Goal: Task Accomplishment & Management: Use online tool/utility

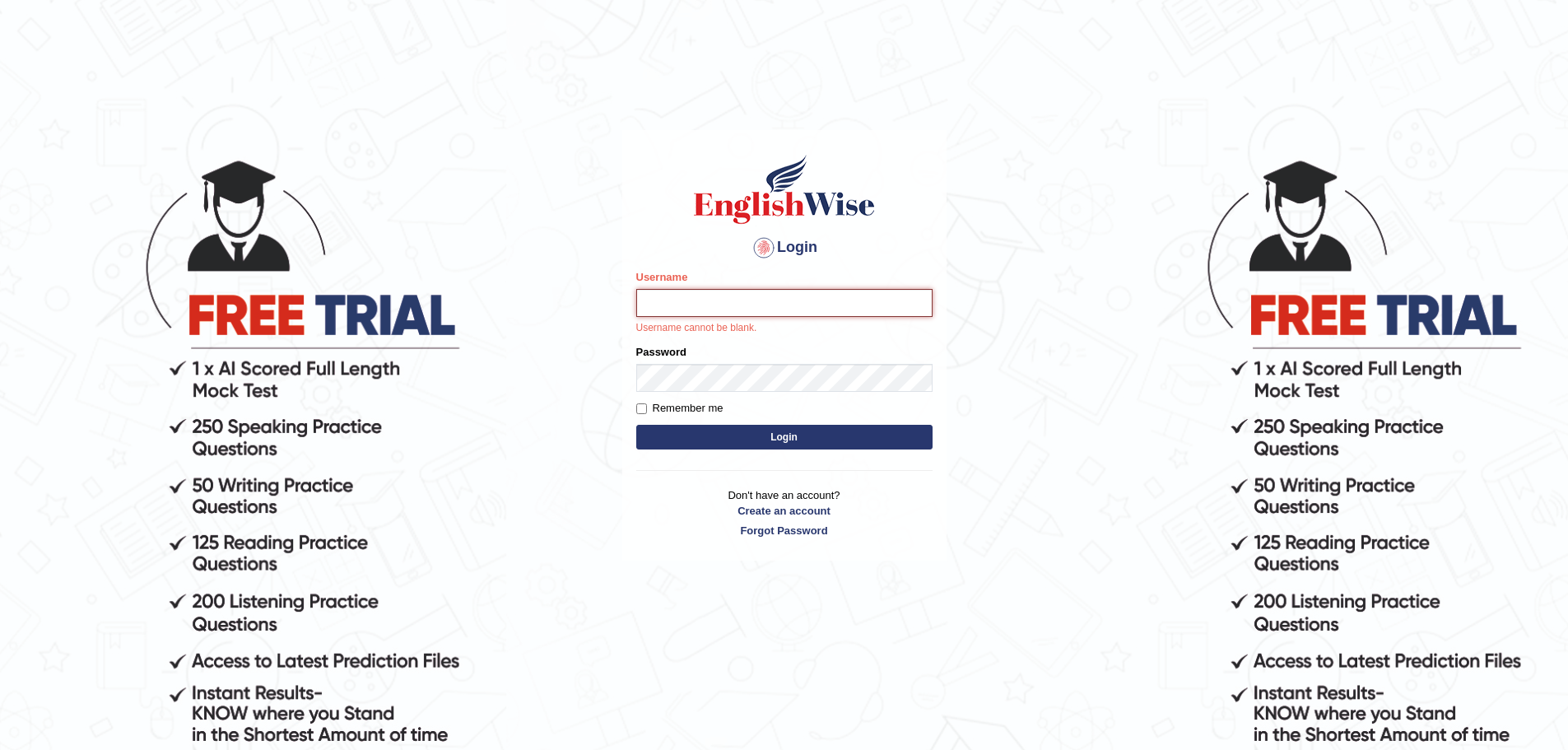
click at [742, 304] on input "Username" at bounding box center [785, 303] width 297 height 28
paste input "peace_parramatta"
type input "peace_parramatta"
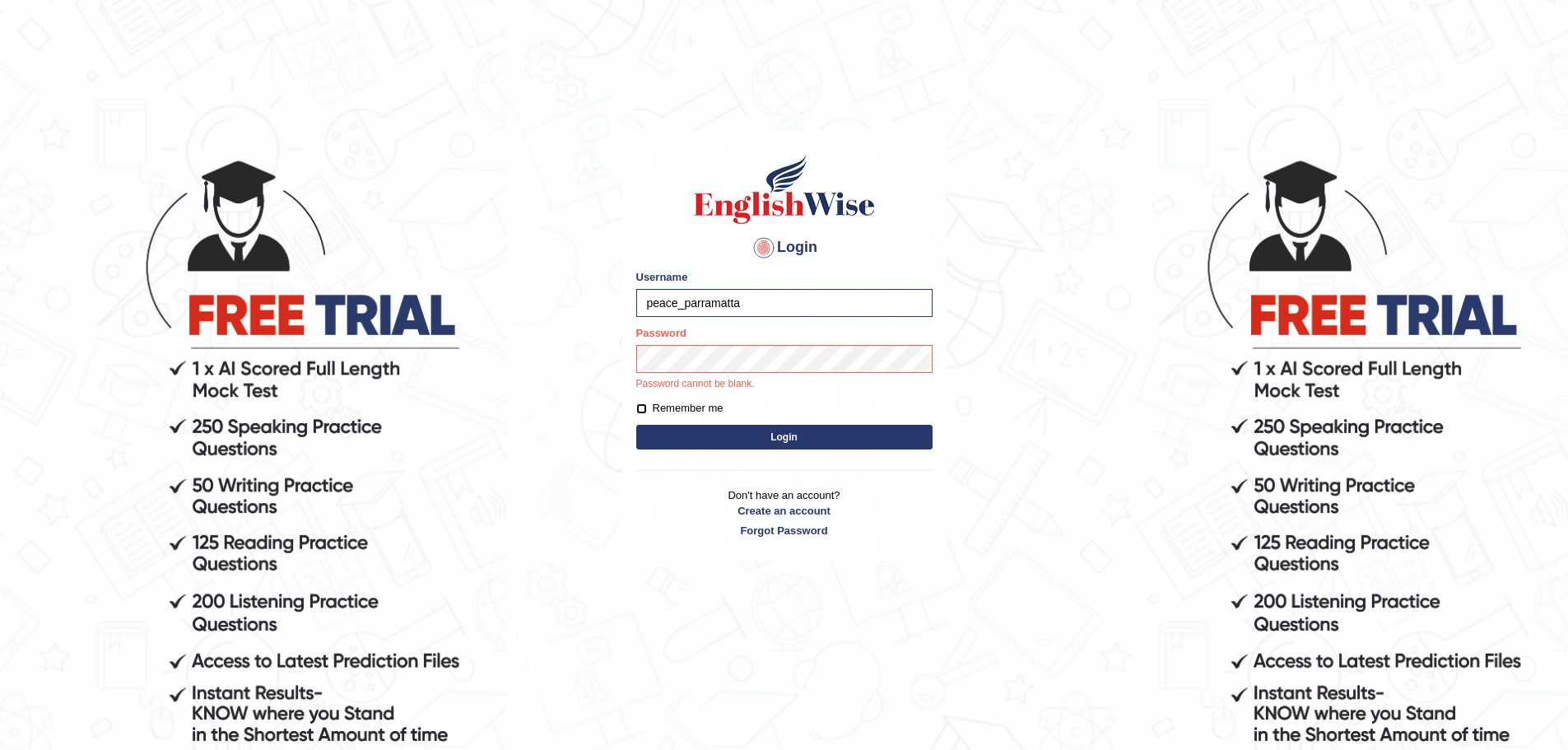
click at [640, 408] on input "Remember me" at bounding box center [642, 409] width 11 height 11
checkbox input "true"
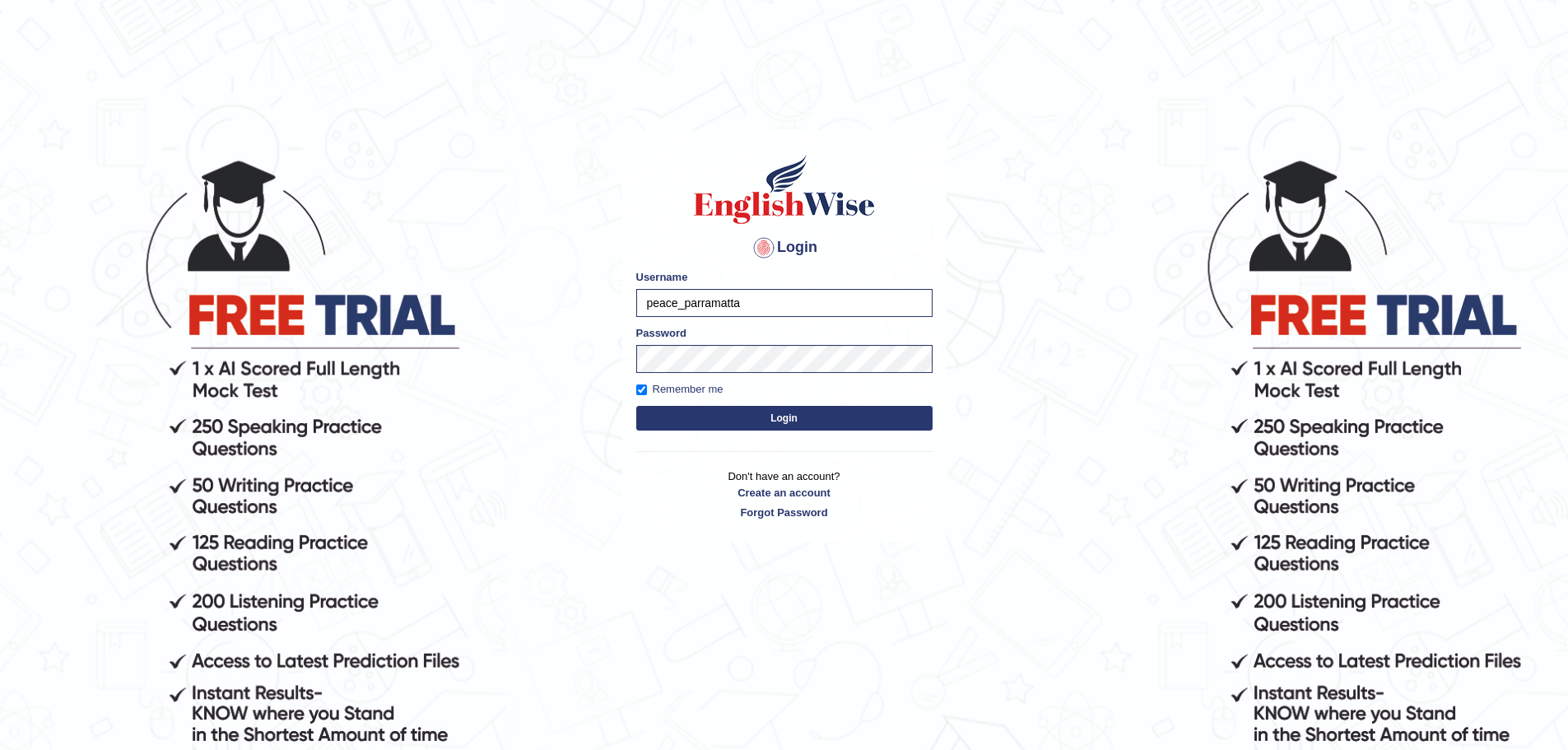
click at [699, 430] on button "Login" at bounding box center [785, 417] width 297 height 25
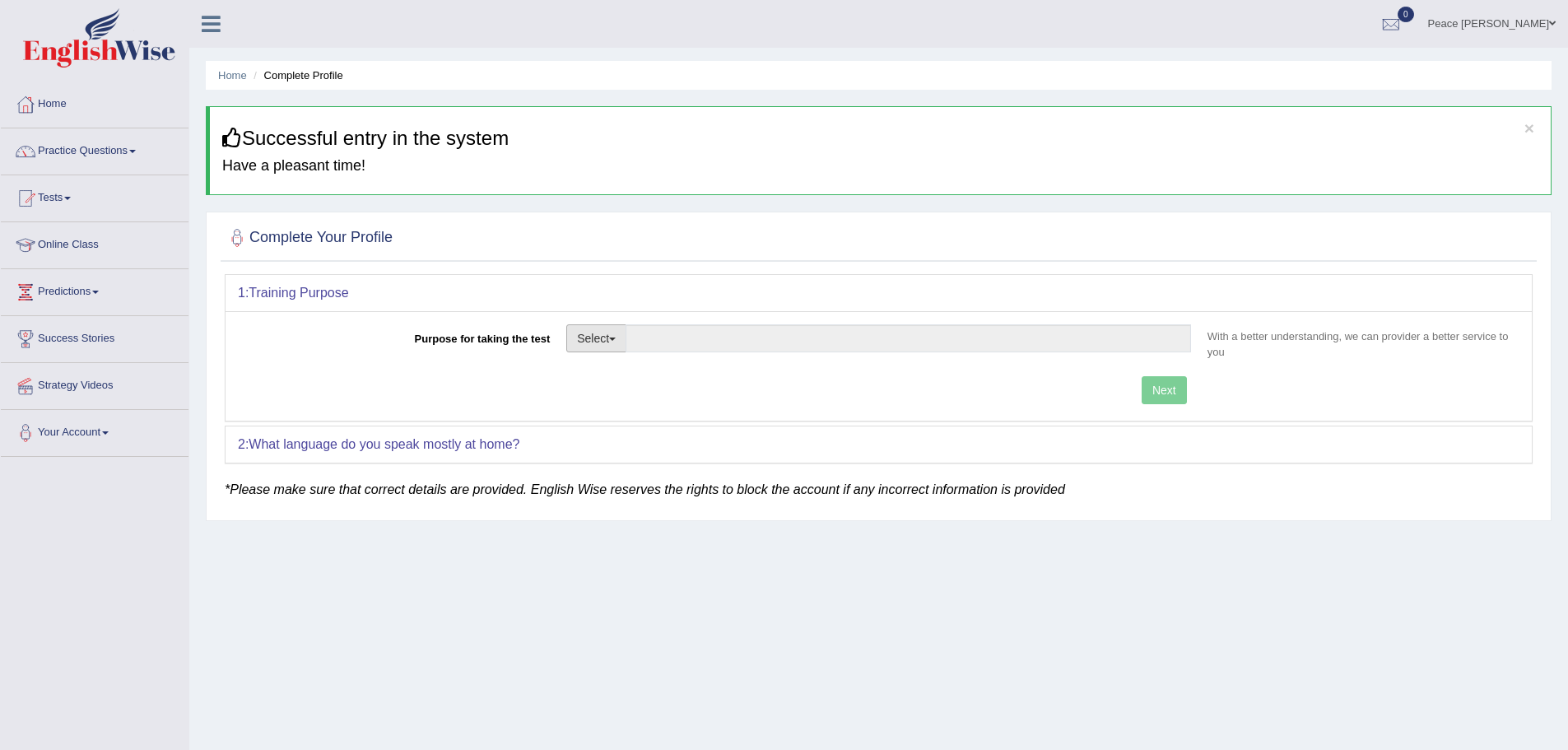
click at [620, 338] on button "Select" at bounding box center [597, 338] width 60 height 28
click at [625, 413] on link "Nursing" at bounding box center [640, 416] width 146 height 22
type input "Nursing"
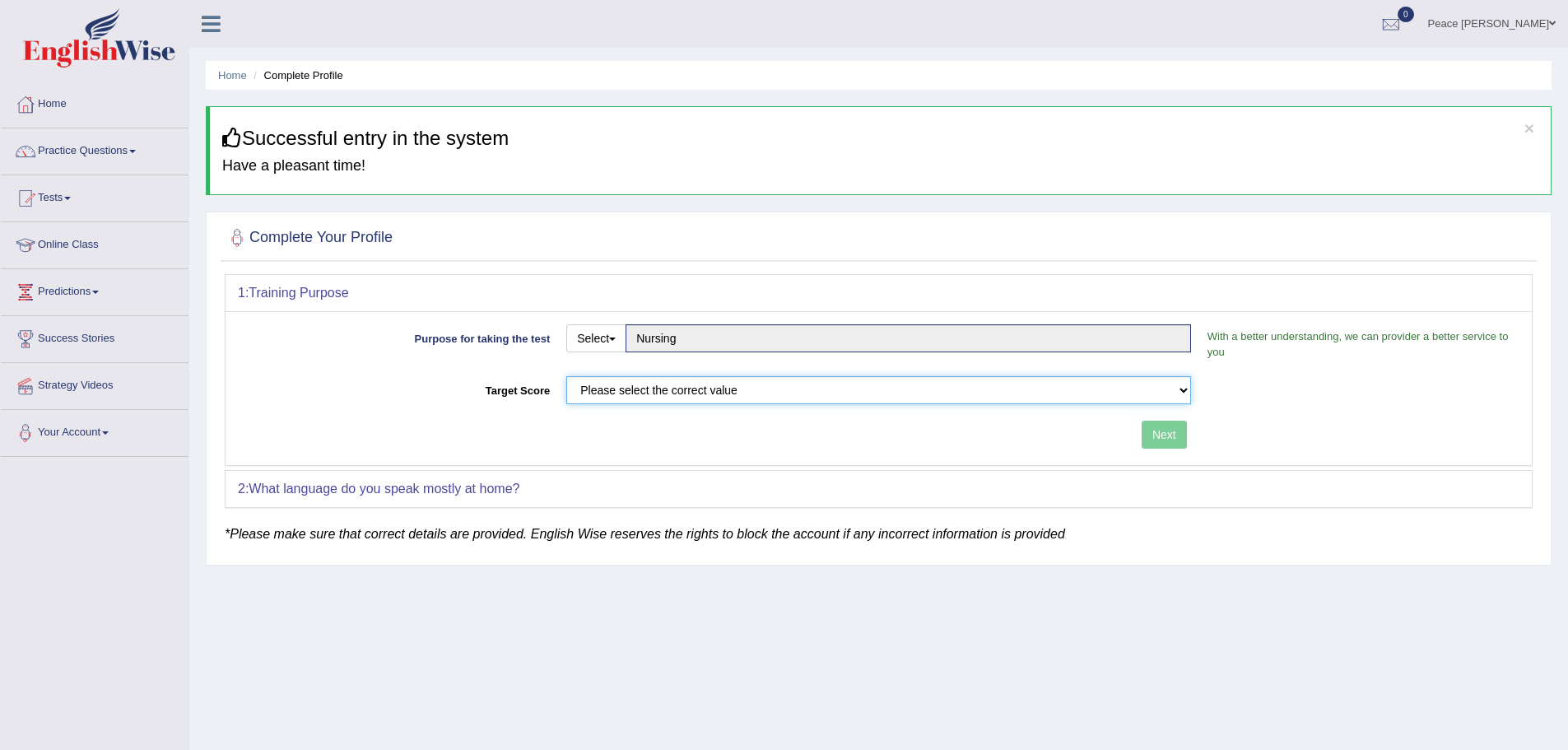
click at [792, 388] on select "Please select the correct value 50 (6 bands) 58 (6.5 bands) 65 (7 bands) 79 (8 …" at bounding box center [879, 390] width 625 height 28
select select "65"
click at [567, 376] on select "Please select the correct value 50 (6 bands) 58 (6.5 bands) 65 (7 bands) 79 (8 …" at bounding box center [879, 390] width 625 height 28
click at [1167, 437] on button "Next" at bounding box center [1165, 435] width 45 height 28
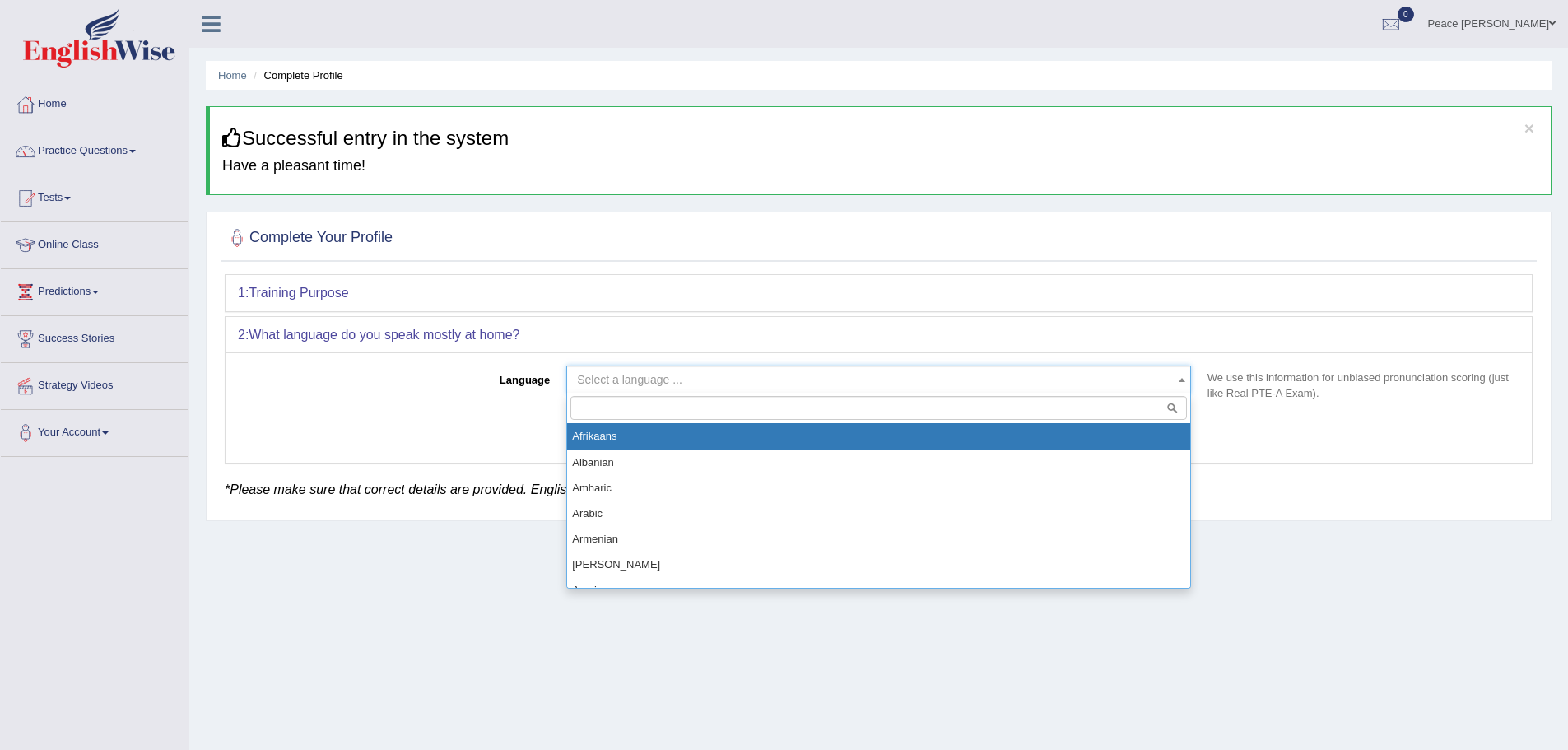
click at [690, 375] on span "Select a language ..." at bounding box center [874, 379] width 594 height 16
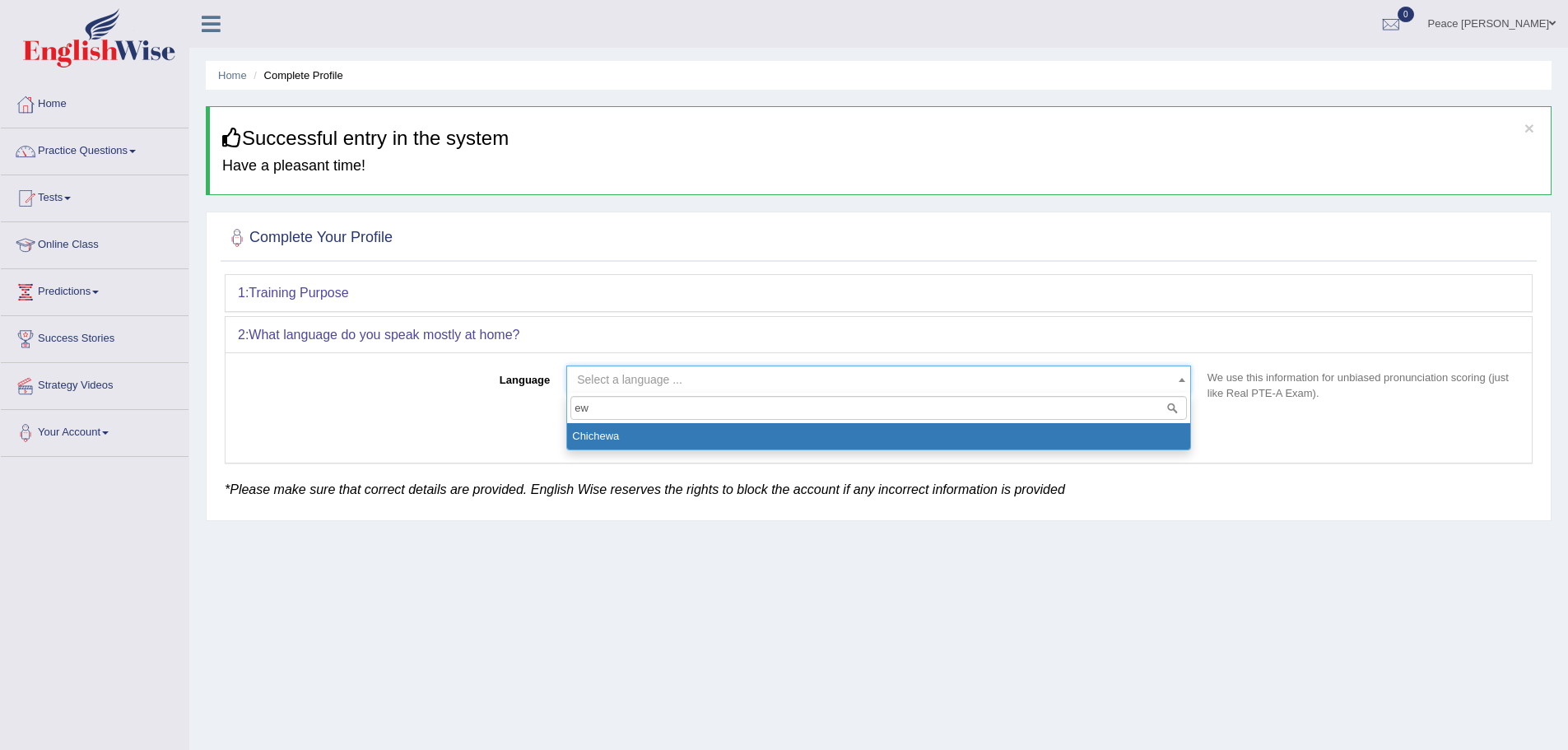
type input "e"
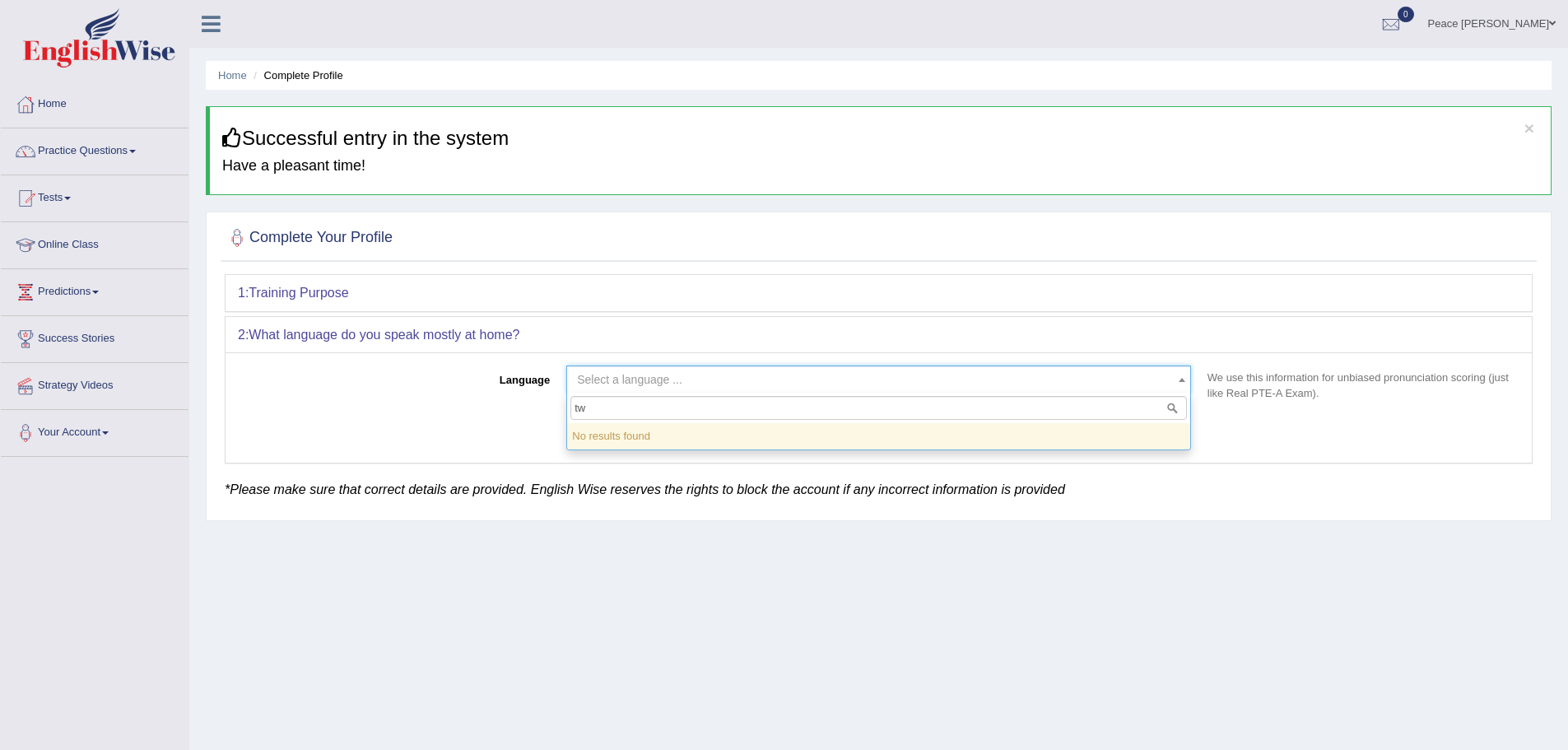
type input "t"
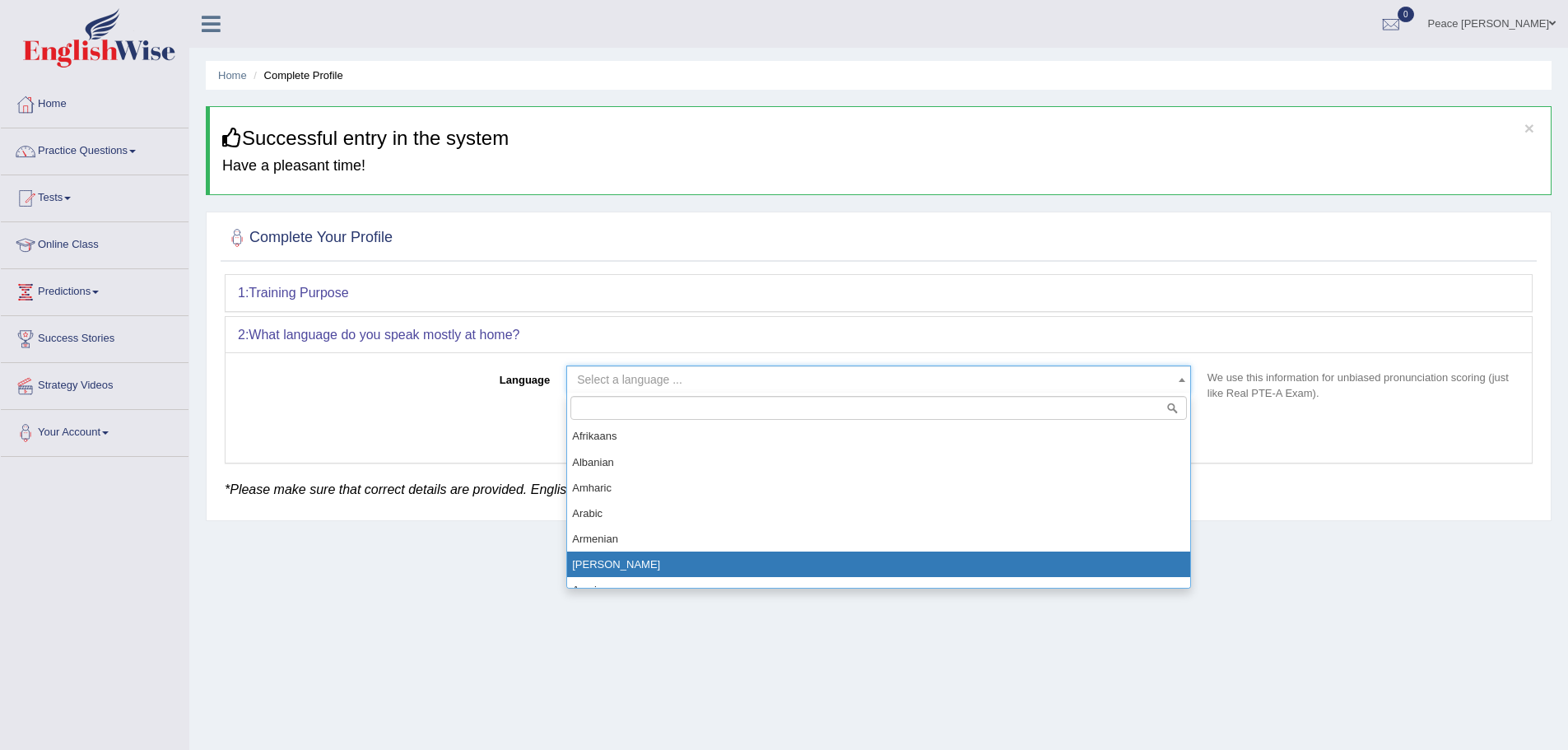
select select "Ashanti"
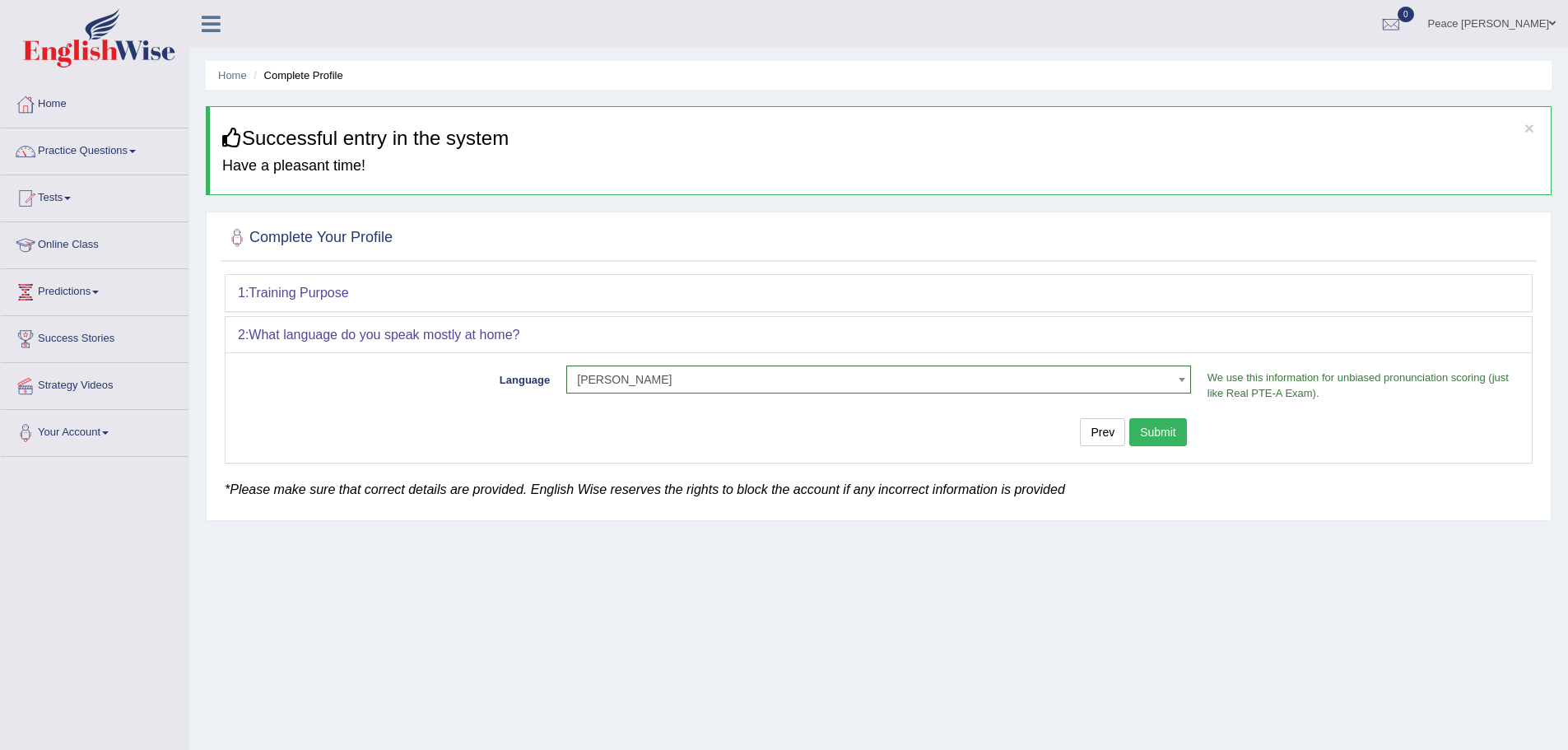
click at [1158, 426] on button "Submit" at bounding box center [1158, 432] width 57 height 28
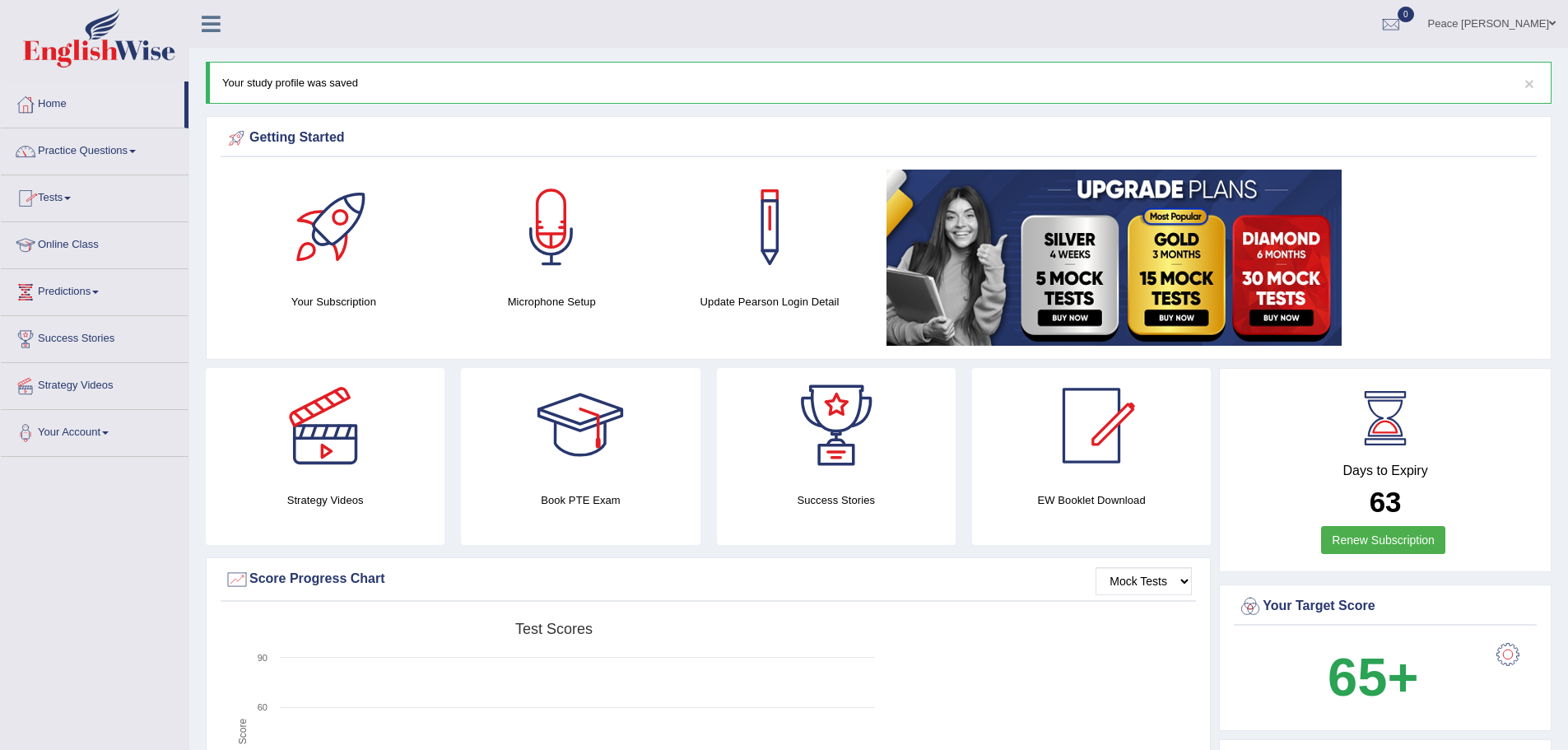
click at [61, 193] on link "Tests" at bounding box center [95, 195] width 187 height 41
click at [96, 235] on link "Take Practice Sectional Test" at bounding box center [106, 236] width 154 height 30
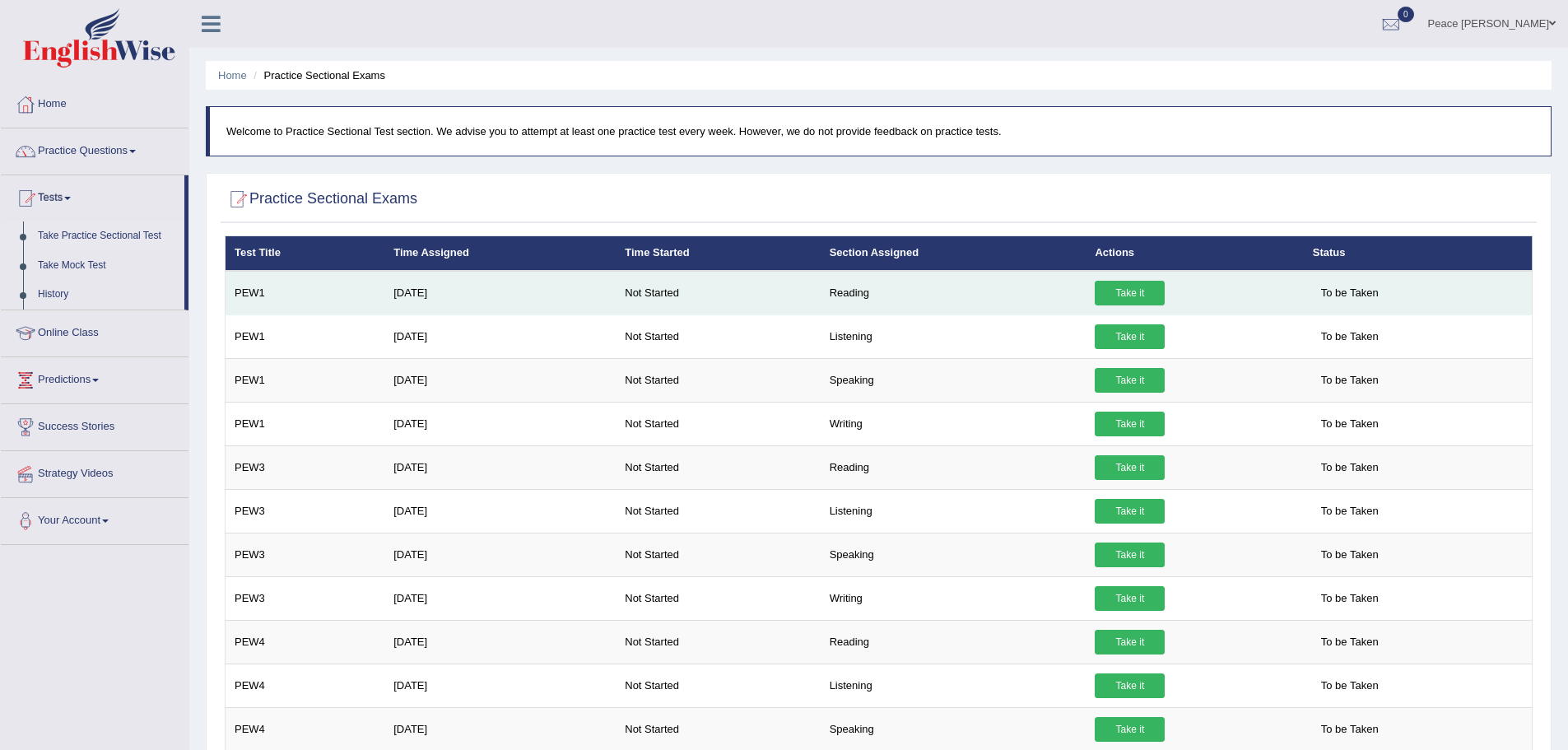
click at [1116, 290] on link "Take it" at bounding box center [1130, 293] width 70 height 25
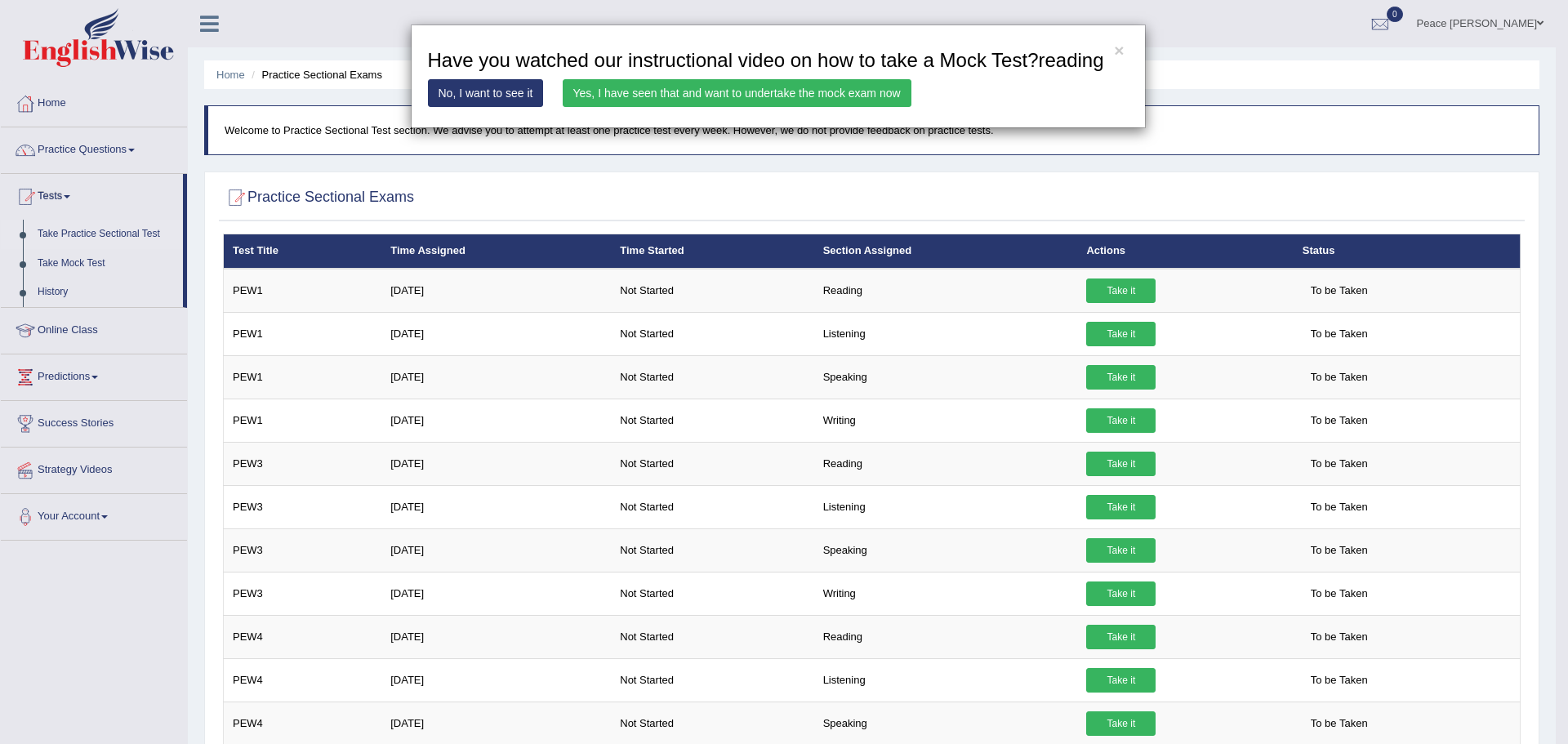
click at [1245, 17] on div "× Have you watched our instructional video on how to take a Mock Test?reading N…" at bounding box center [784, 372] width 1568 height 744
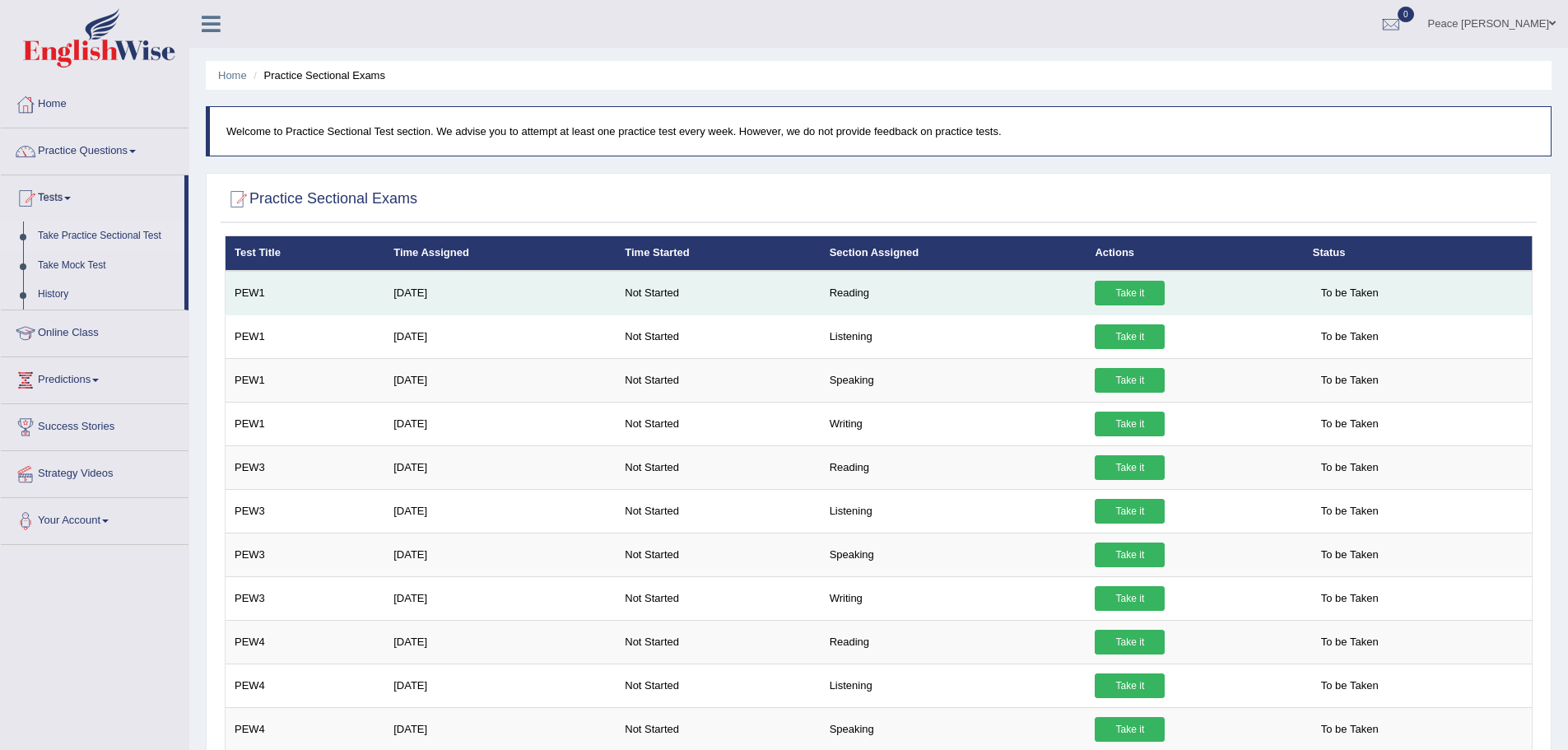
click at [1128, 285] on link "Take it" at bounding box center [1130, 293] width 70 height 25
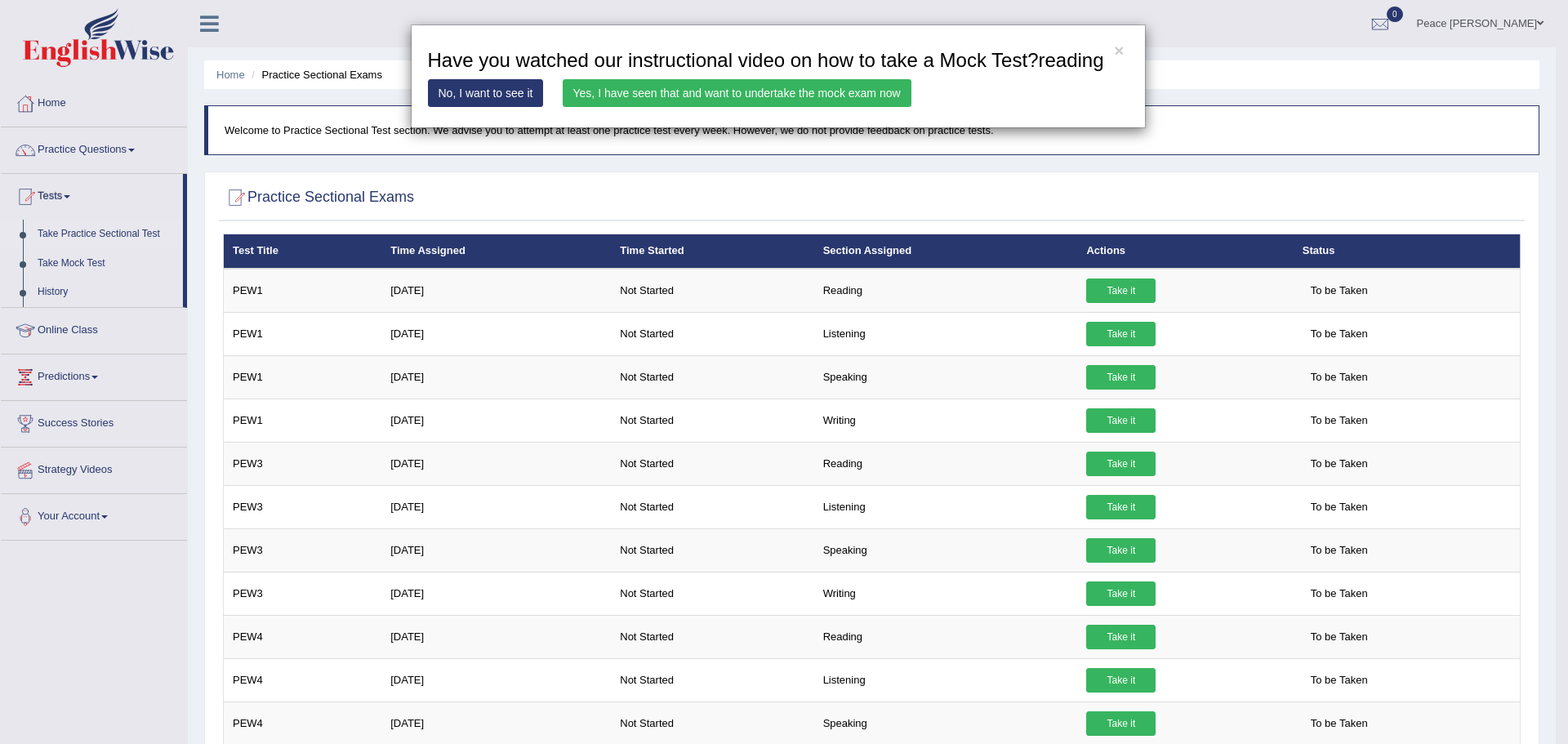
click at [715, 91] on link "Yes, I have seen that and want to undertake the mock exam now" at bounding box center [737, 93] width 349 height 28
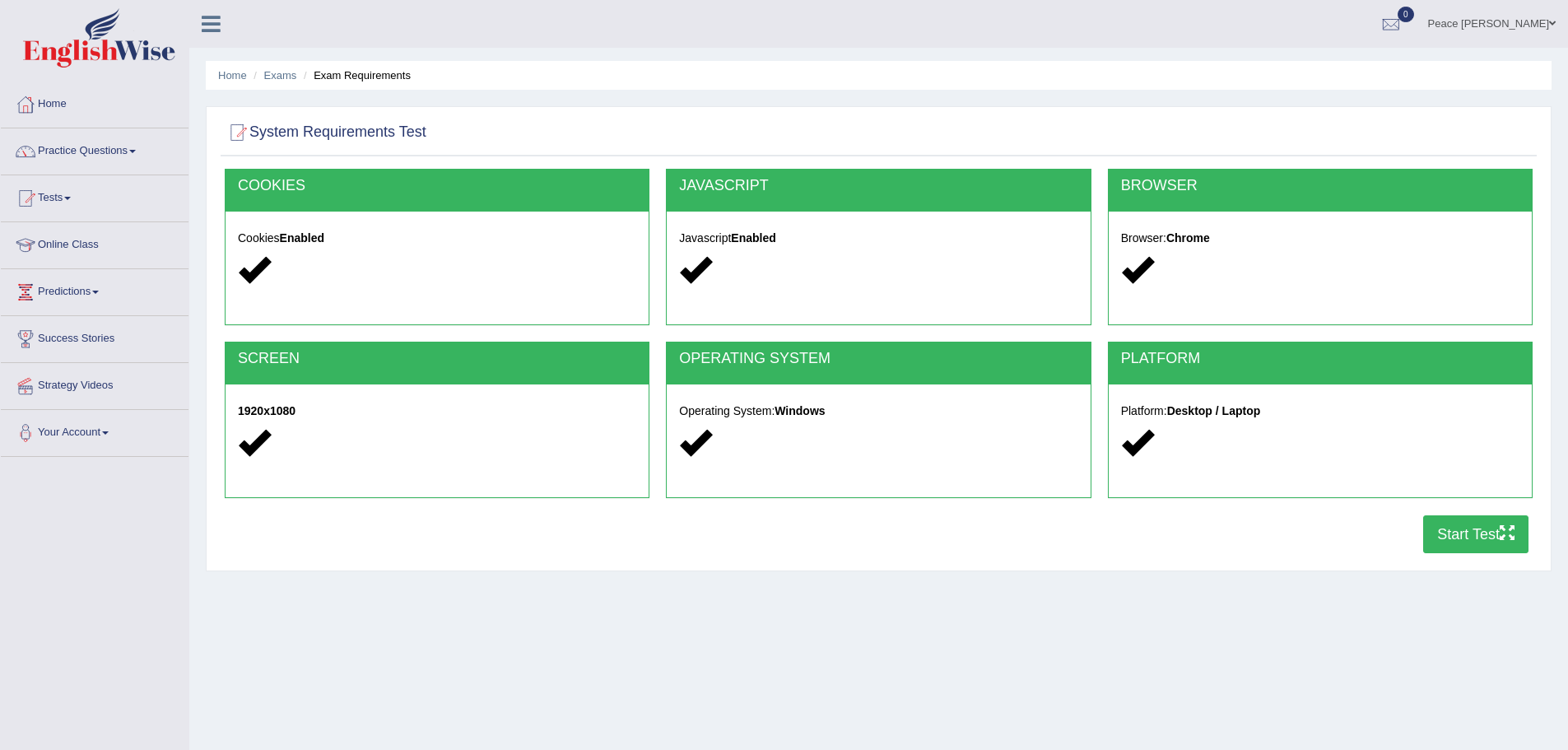
click at [1447, 530] on button "Start Test" at bounding box center [1476, 535] width 106 height 38
